Goal: Task Accomplishment & Management: Manage account settings

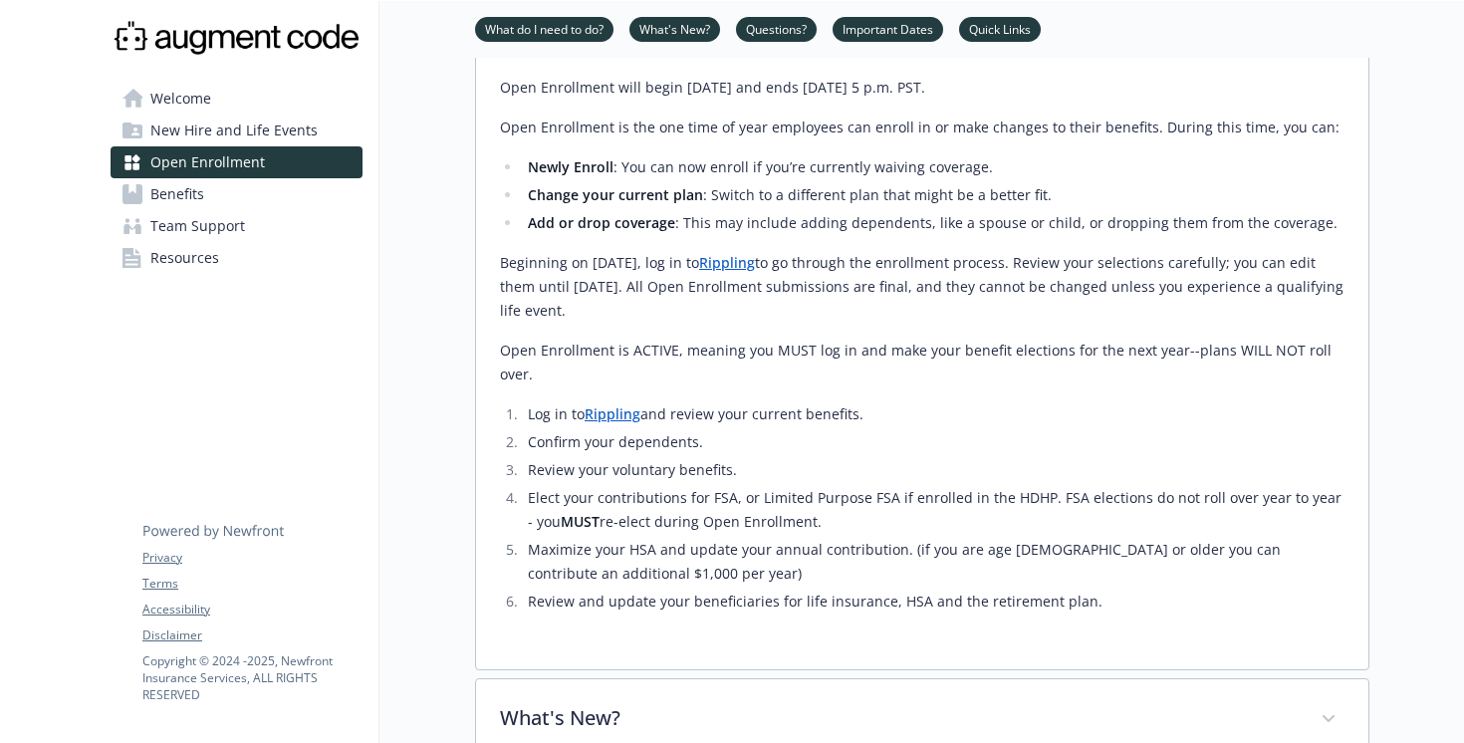
scroll to position [543, 0]
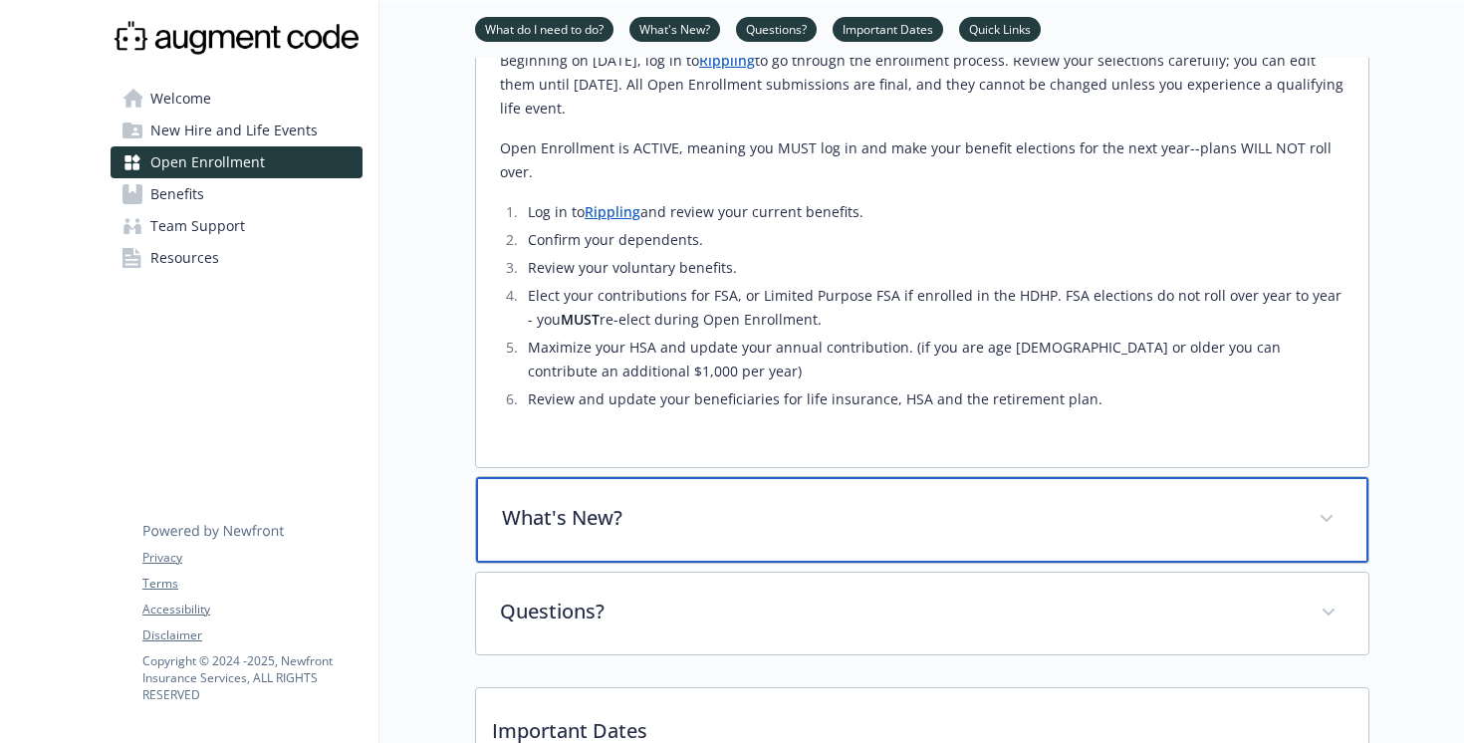
click at [560, 514] on div "What's New?" at bounding box center [922, 520] width 892 height 86
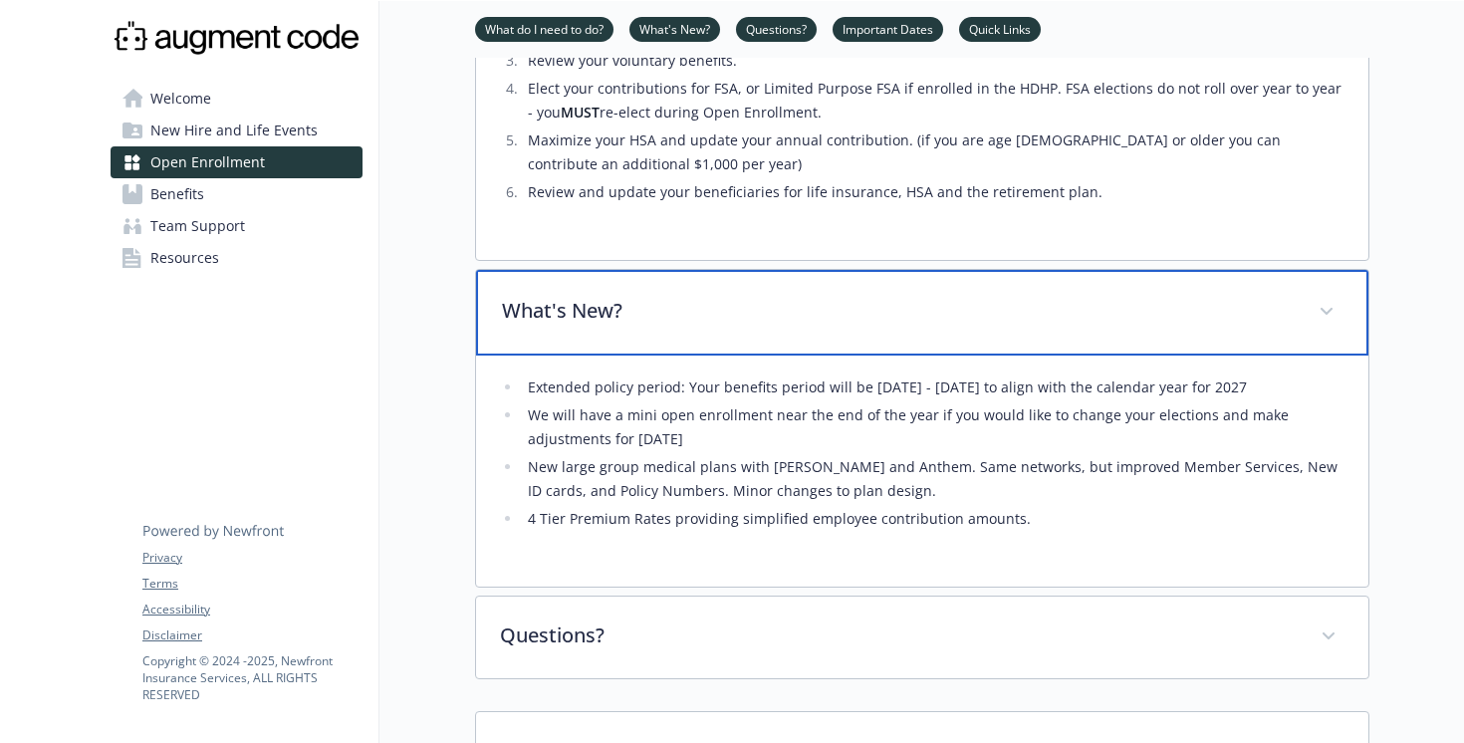
scroll to position [749, 0]
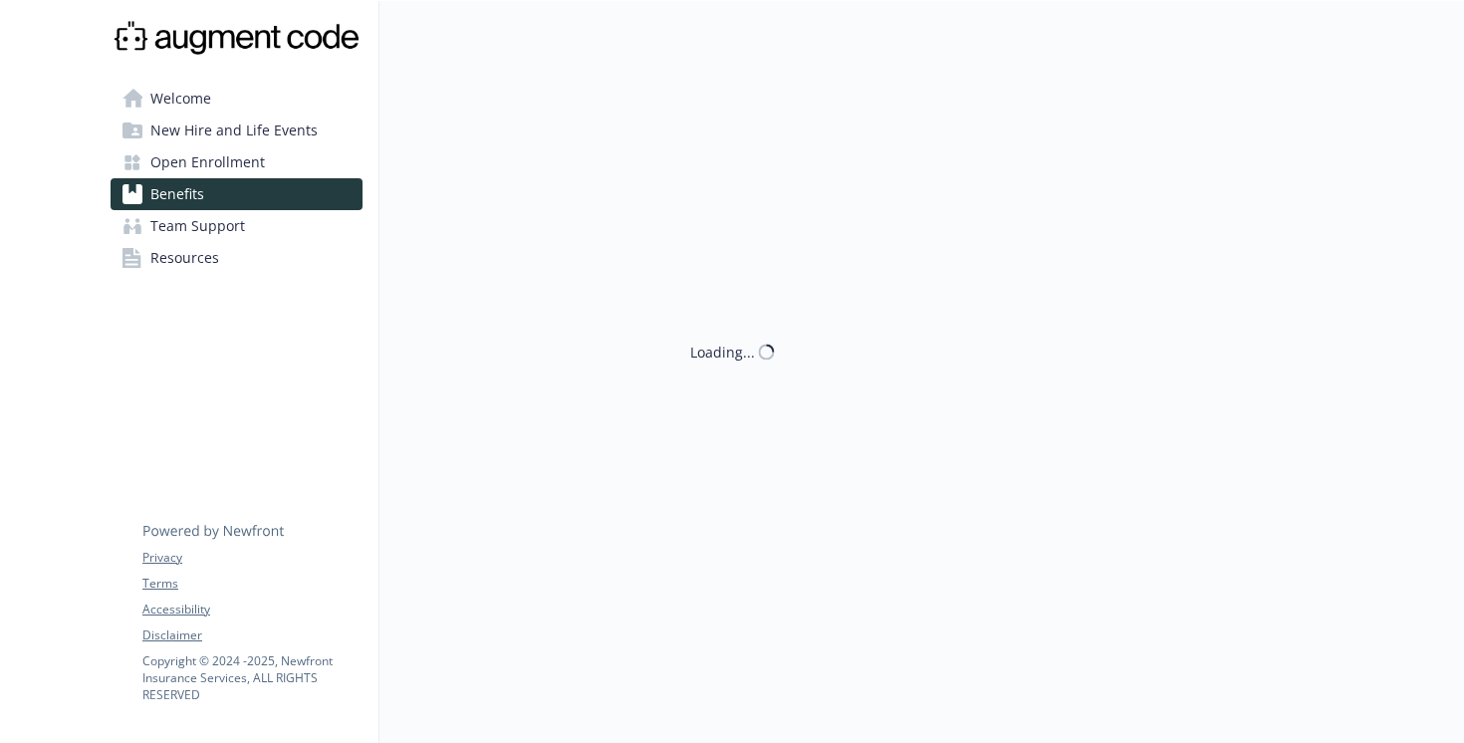
scroll to position [749, 0]
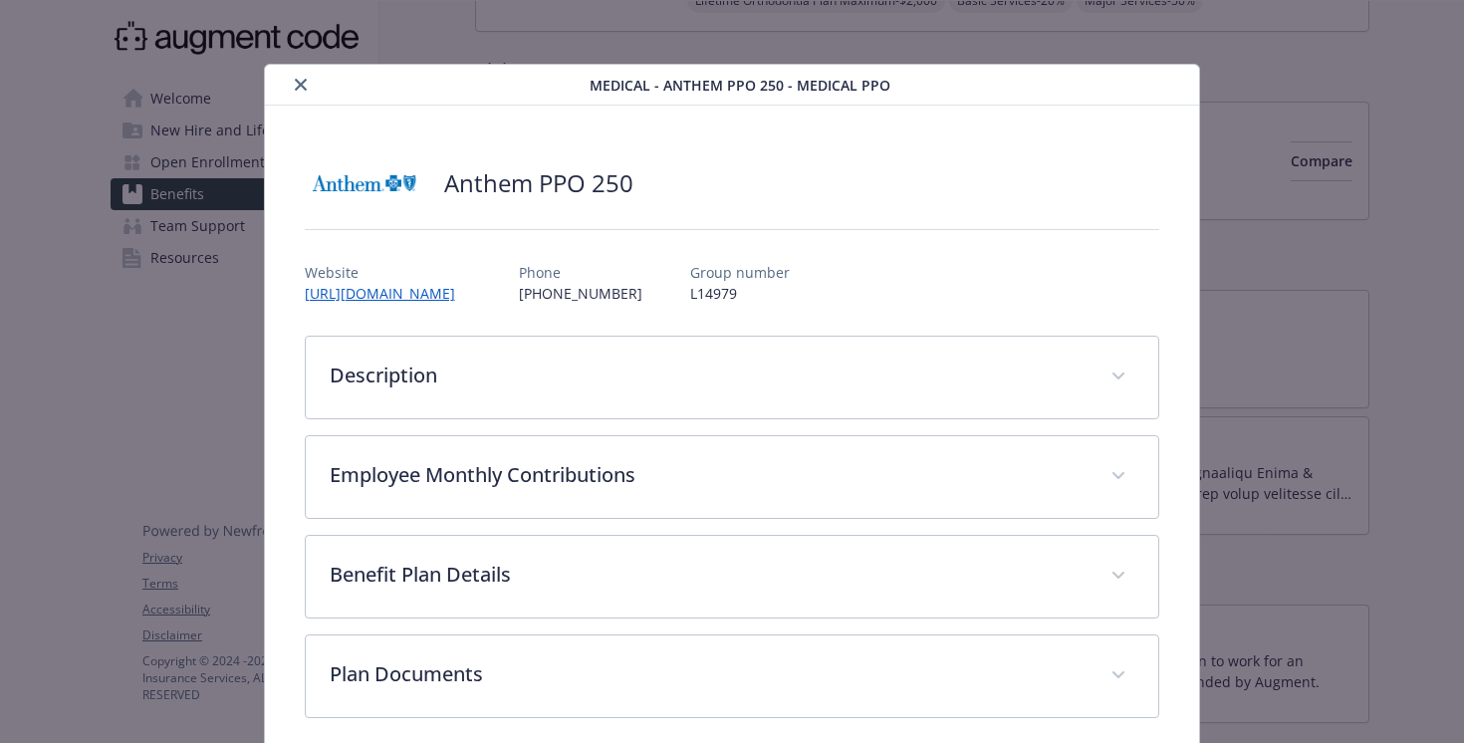
scroll to position [18, 0]
